Goal: Book appointment/travel/reservation

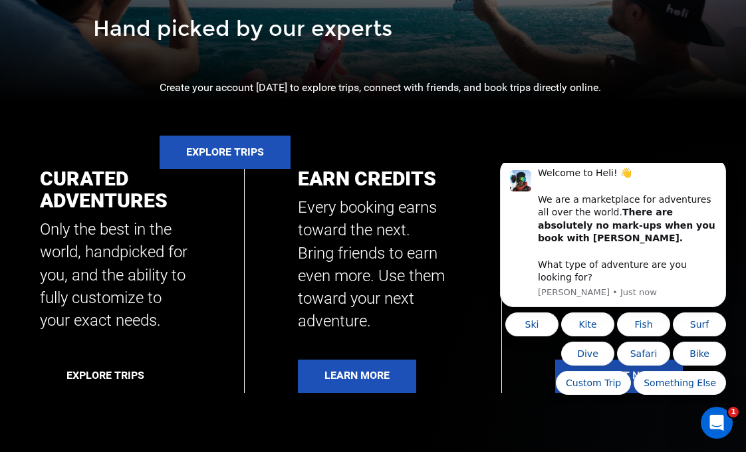
click at [98, 373] on link "Explore Trips" at bounding box center [105, 376] width 131 height 33
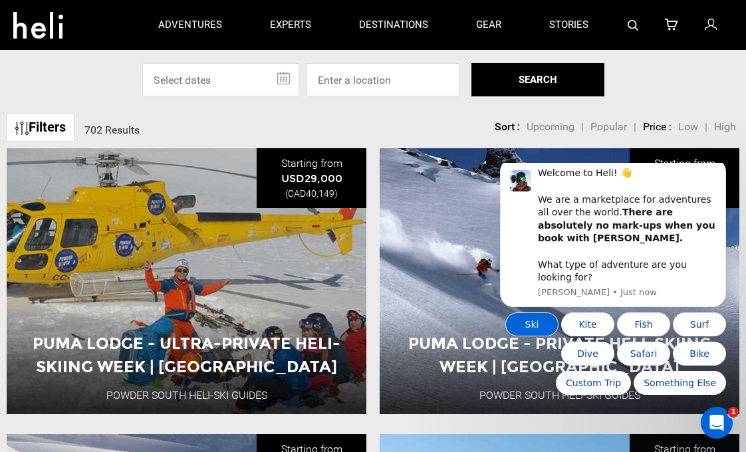
click at [529, 321] on button "Ski" at bounding box center [531, 325] width 53 height 24
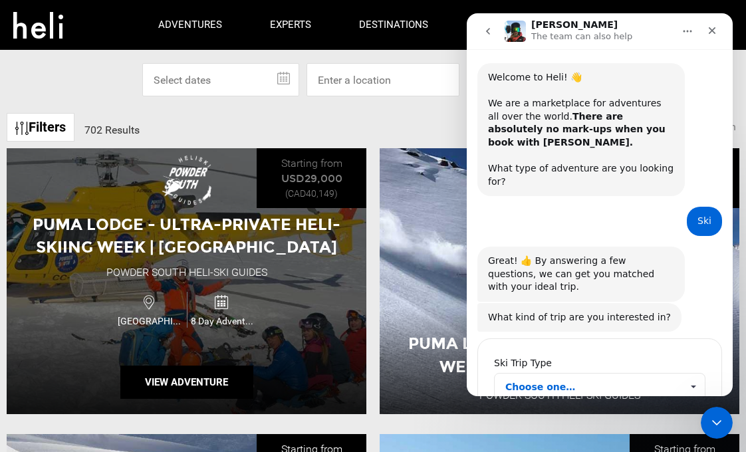
scroll to position [65, 0]
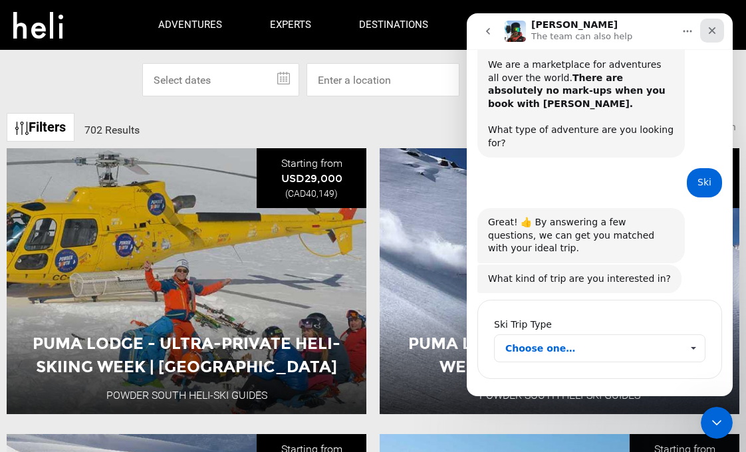
click at [714, 28] on icon "Close" at bounding box center [712, 30] width 7 height 7
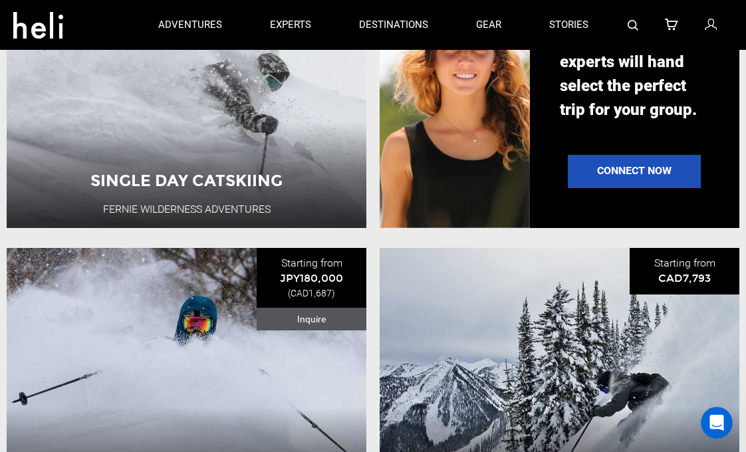
scroll to position [1044, 0]
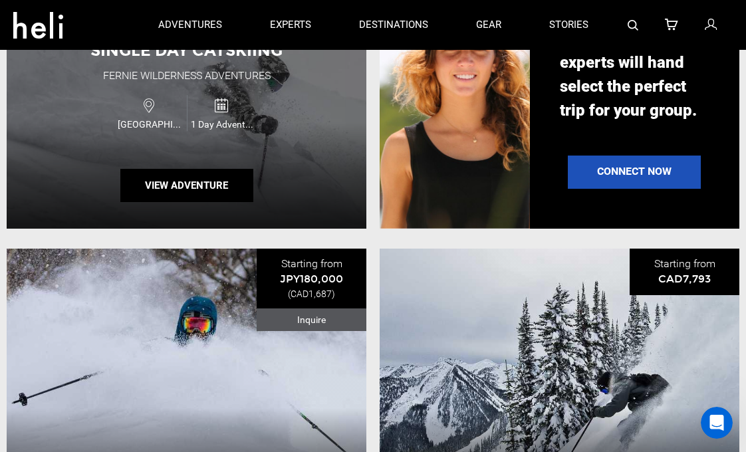
click at [340, 150] on div "Single Day Catskiing Fernie Wilderness Adventures Canada 1 Day Adventure View A…" at bounding box center [187, 96] width 360 height 266
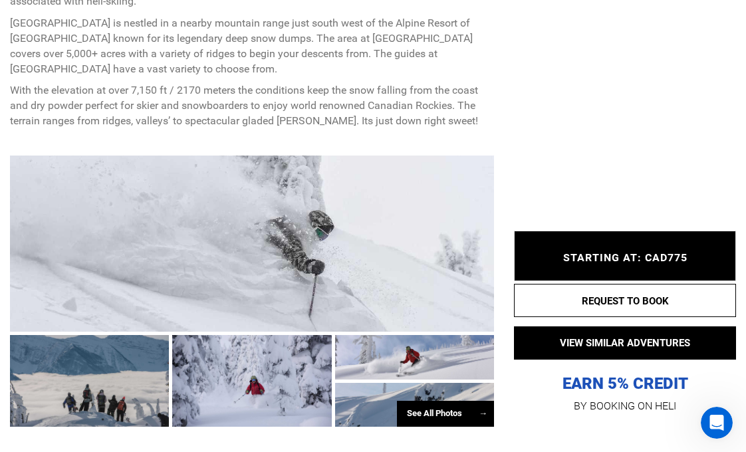
scroll to position [661, 0]
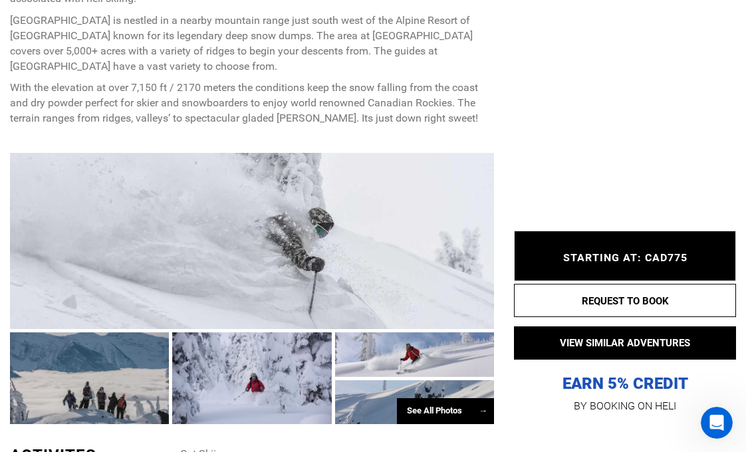
click at [595, 260] on span "STARTING AT: CAD775" at bounding box center [625, 257] width 124 height 13
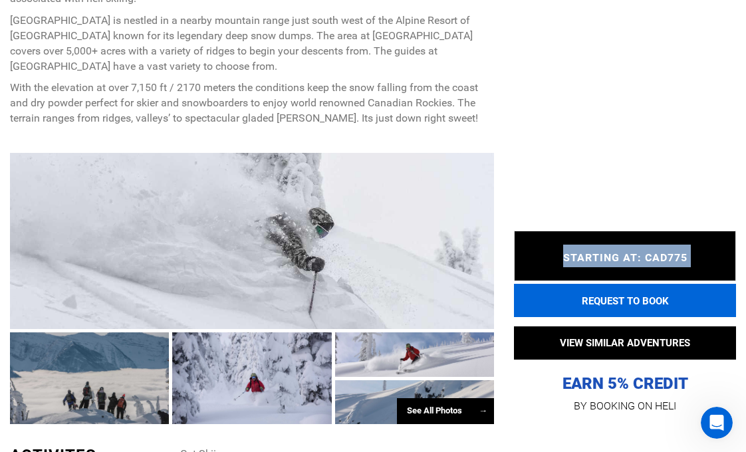
click at [614, 301] on button "REQUEST TO BOOK" at bounding box center [625, 300] width 222 height 33
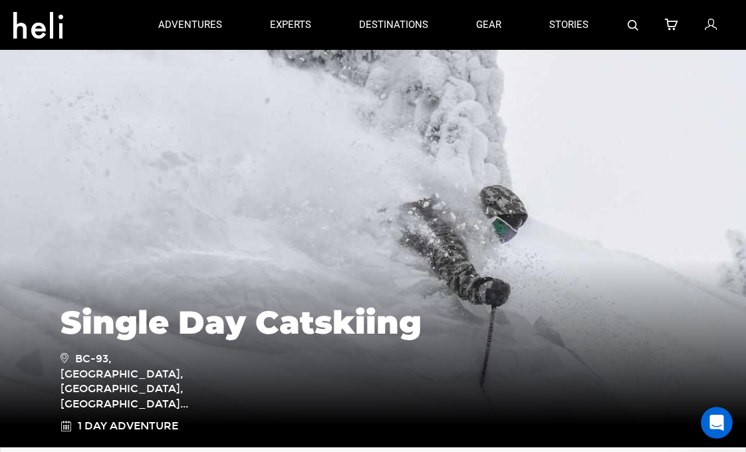
click at [250, 127] on img at bounding box center [373, 248] width 746 height 399
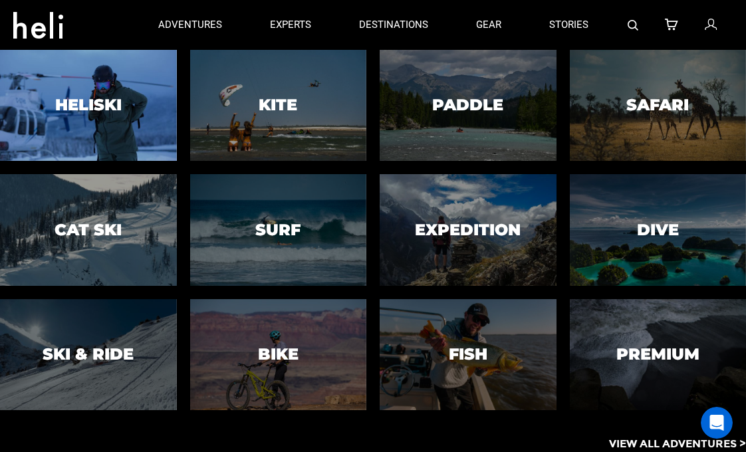
click at [83, 127] on div at bounding box center [88, 106] width 180 height 114
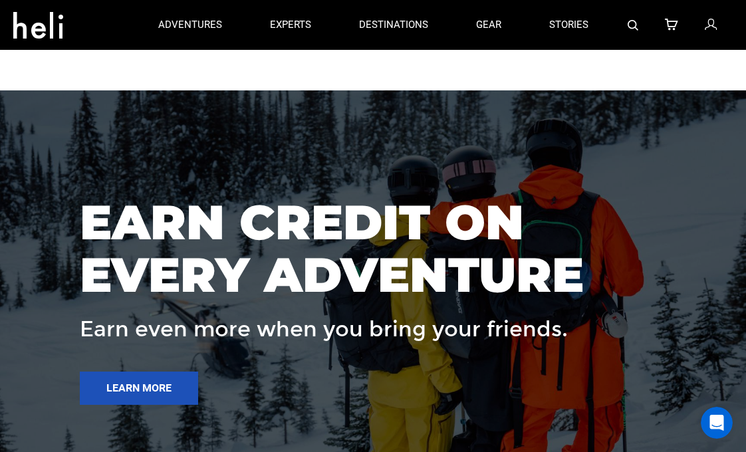
scroll to position [4119, 0]
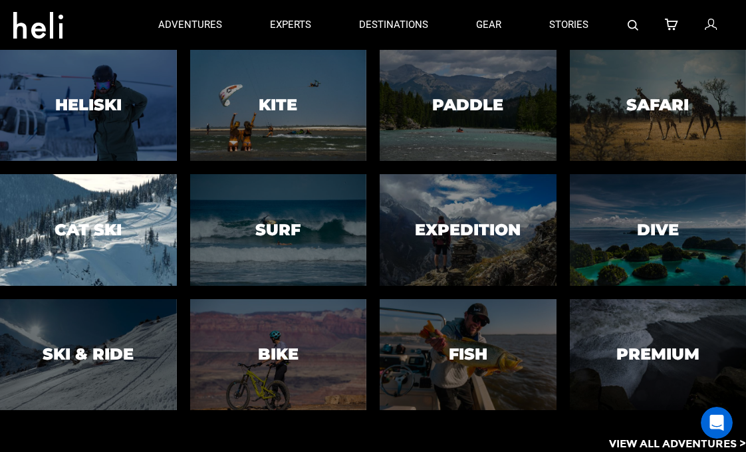
click at [110, 214] on div at bounding box center [88, 231] width 180 height 114
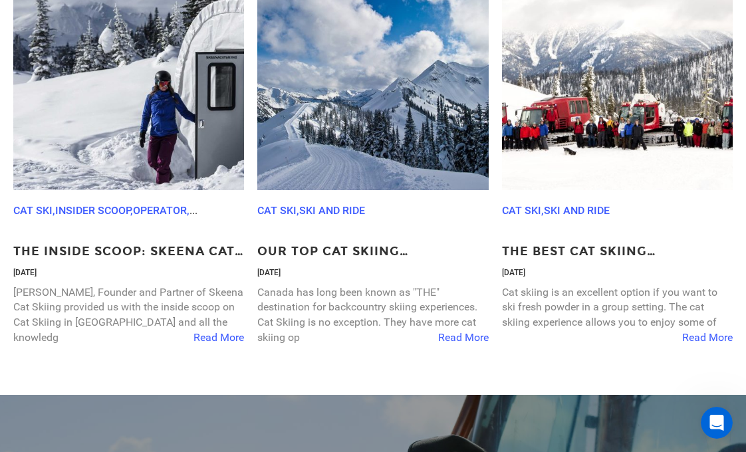
scroll to position [3840, 0]
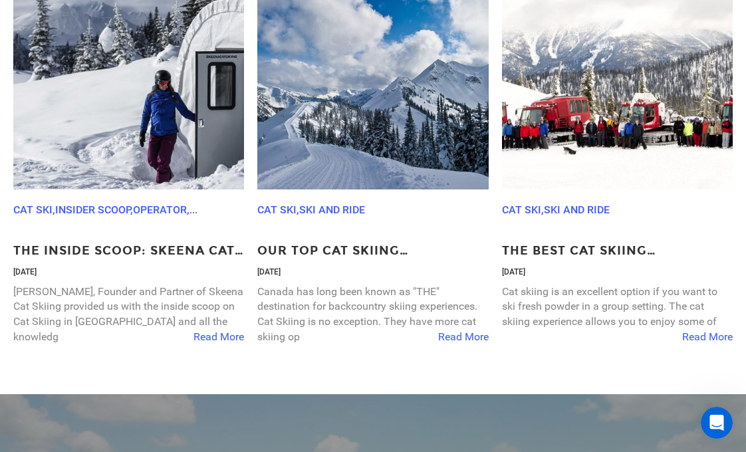
click at [459, 330] on span "Read More" at bounding box center [463, 337] width 51 height 15
